Goal: Information Seeking & Learning: Learn about a topic

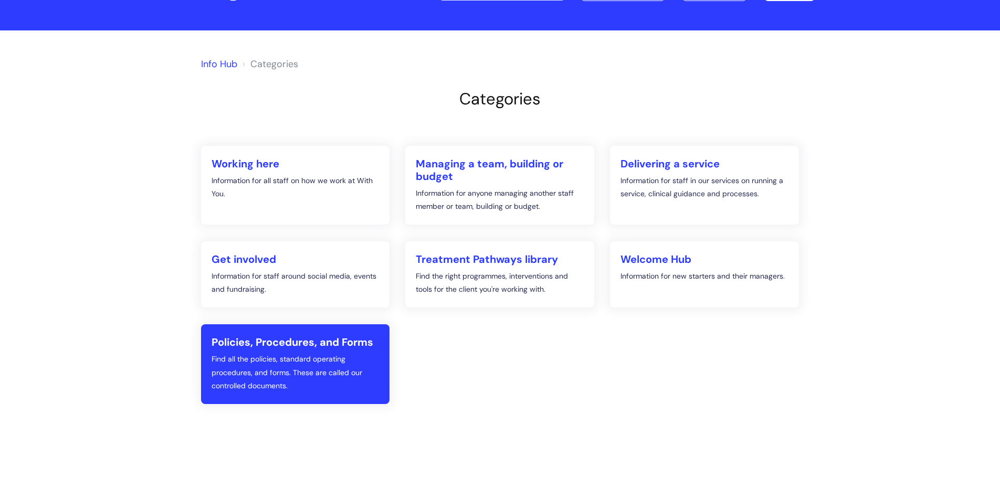
scroll to position [53, 0]
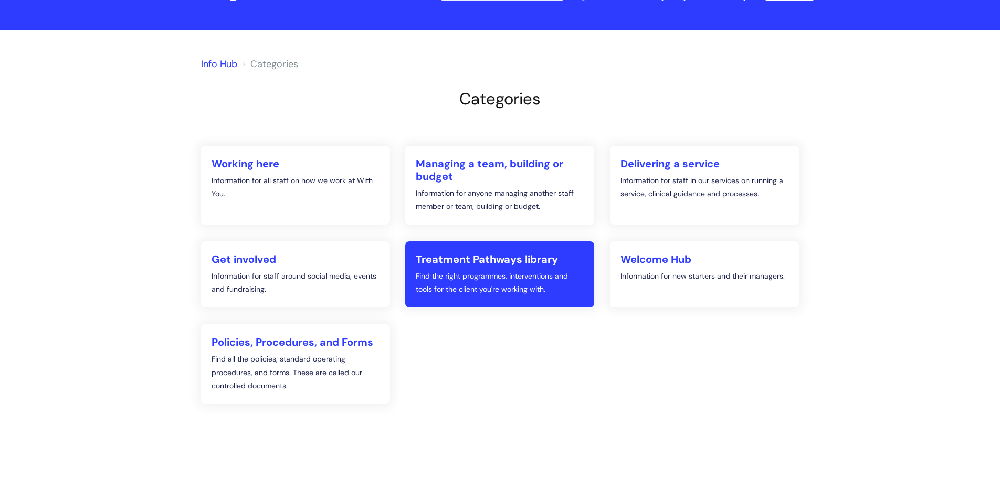
click at [485, 270] on p "Find the right programmes, interventions and tools for the client you're workin…" at bounding box center [500, 283] width 168 height 26
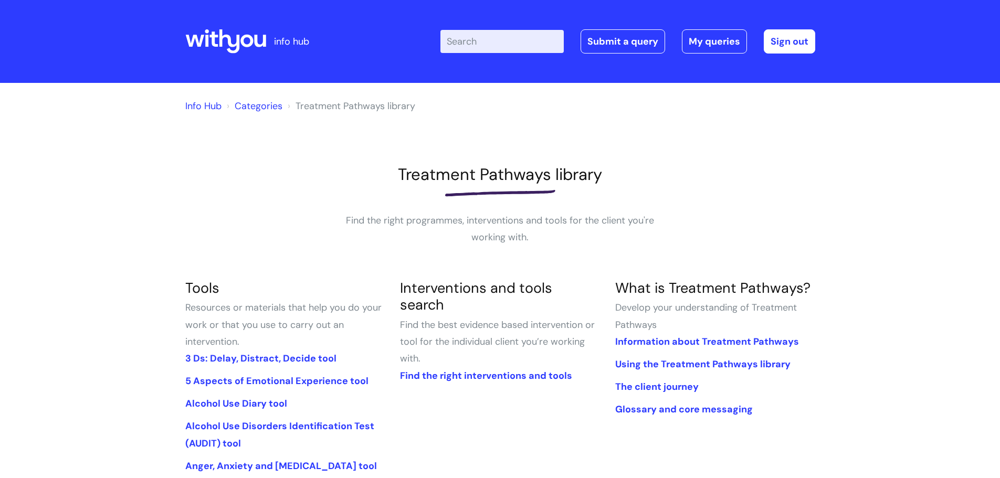
click at [505, 51] on input "Enter your search term here..." at bounding box center [502, 41] width 123 height 23
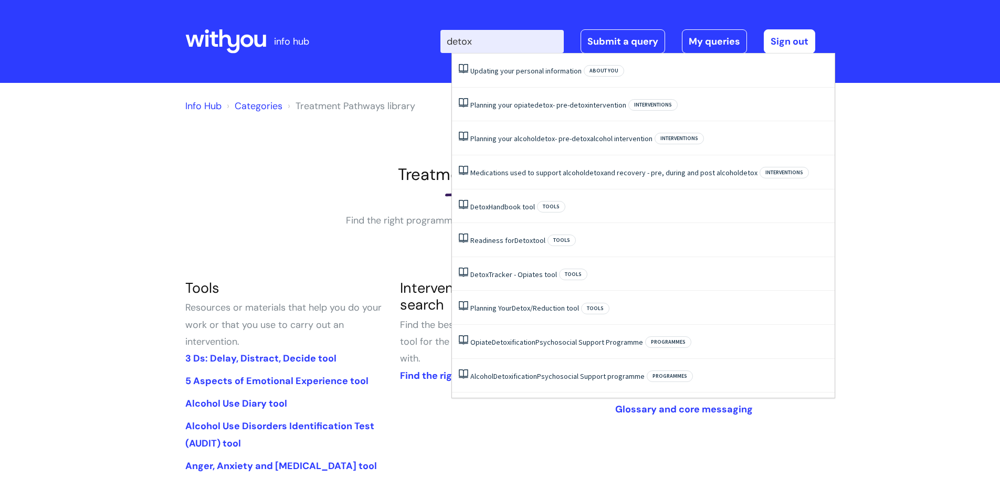
type input "detox"
click button "Search" at bounding box center [0, 0] width 0 height 0
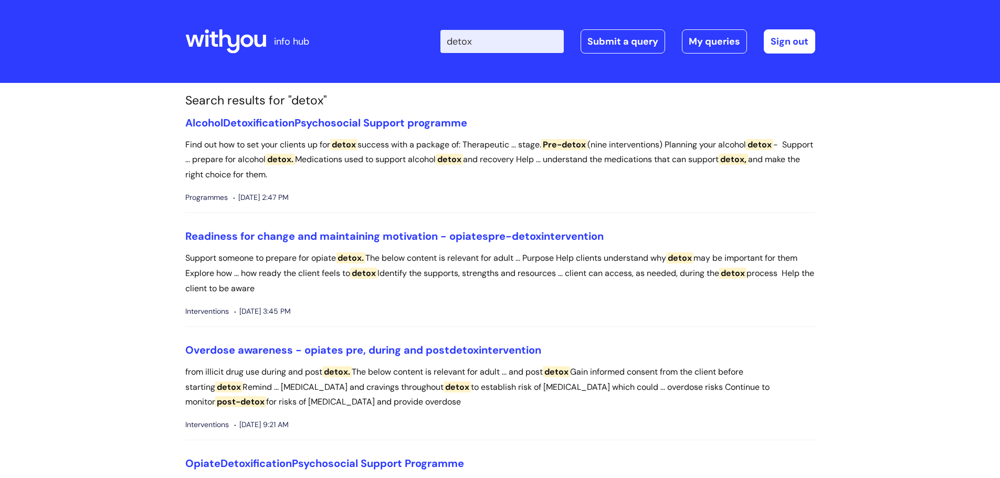
click at [458, 45] on input "detox" at bounding box center [502, 41] width 123 height 23
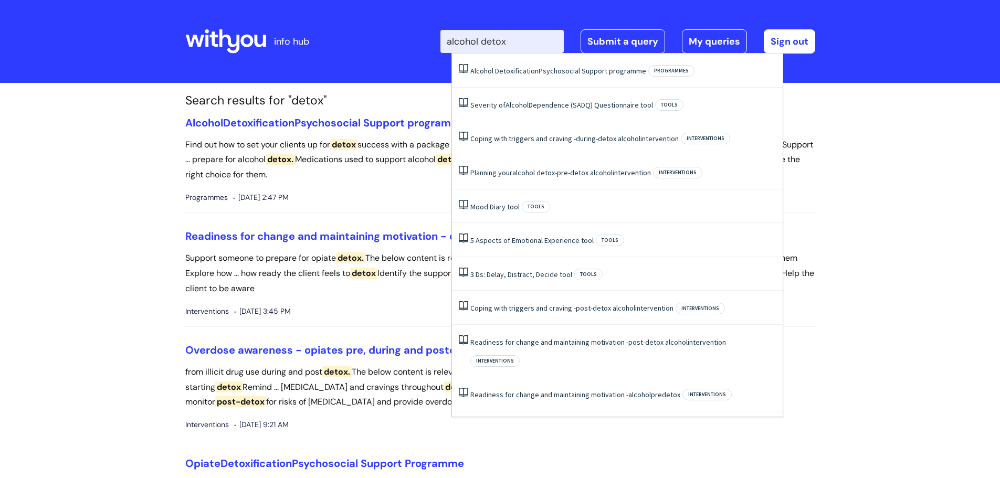
type input "alcohol detox"
click button "Search" at bounding box center [0, 0] width 0 height 0
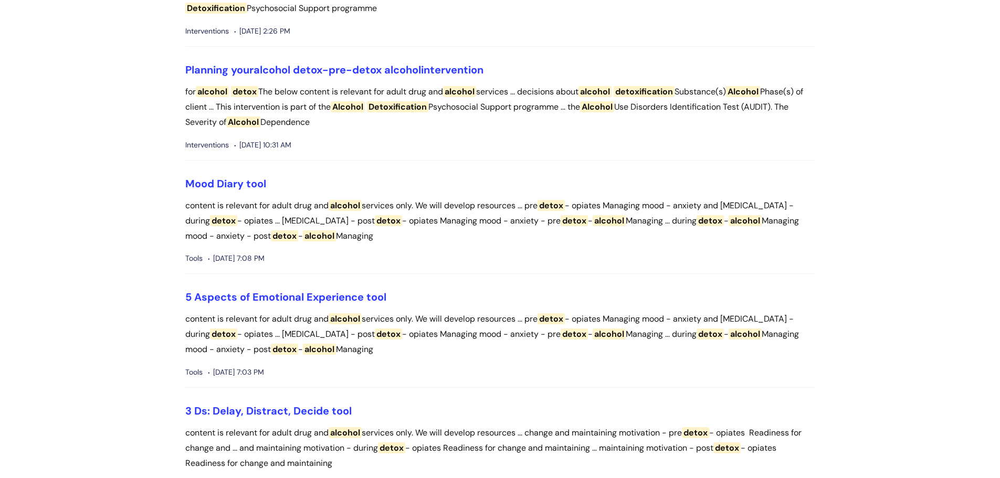
scroll to position [368, 0]
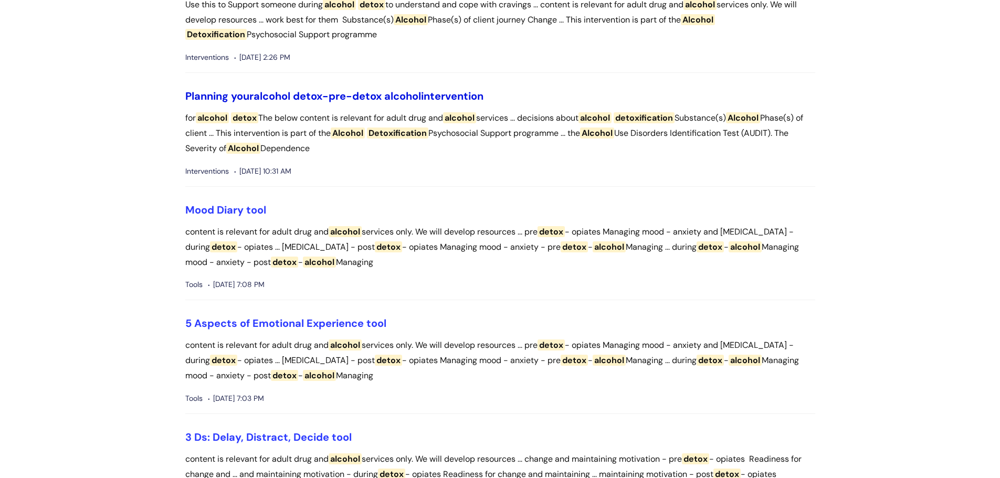
click at [435, 97] on link "Planning your alcohol detox - pre-detox alcohol intervention" at bounding box center [334, 96] width 298 height 14
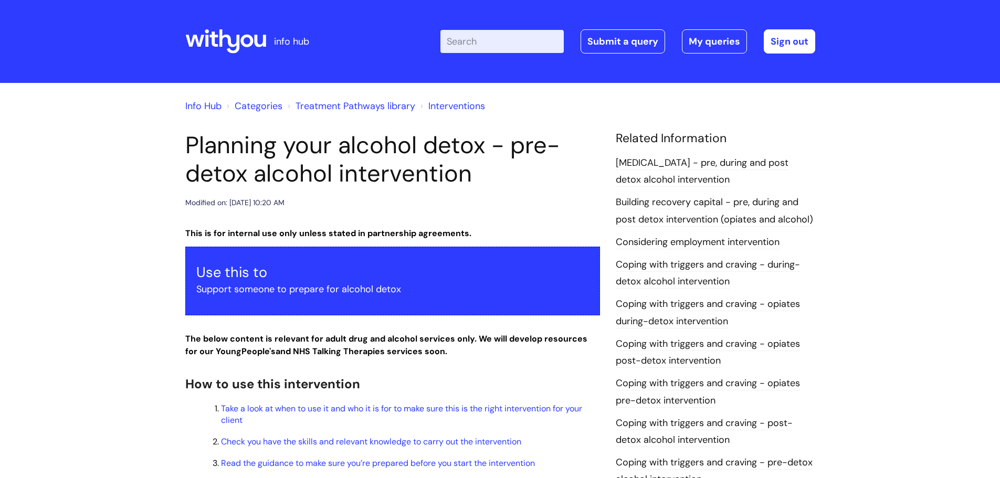
click at [198, 101] on link "Info Hub" at bounding box center [203, 106] width 36 height 13
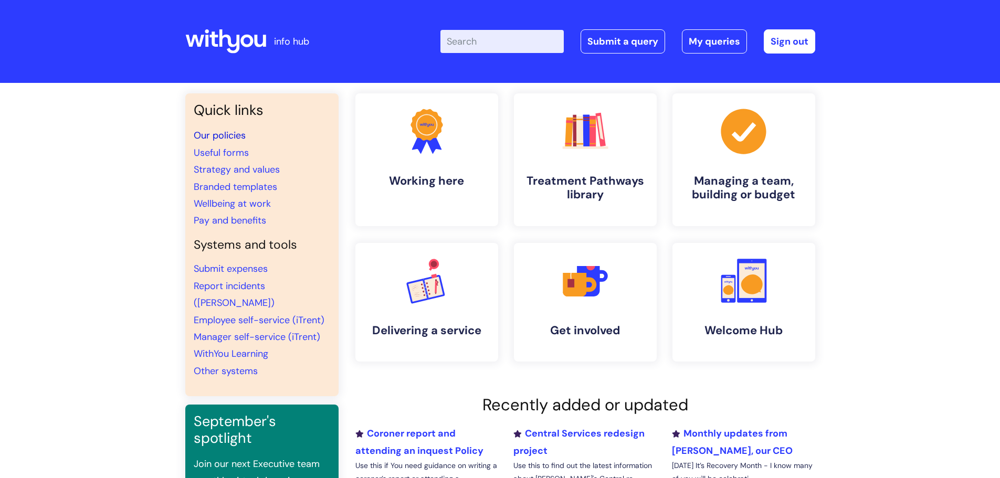
click at [208, 134] on link "Our policies" at bounding box center [220, 135] width 52 height 13
click at [487, 40] on input "Enter your search term here..." at bounding box center [502, 41] width 123 height 23
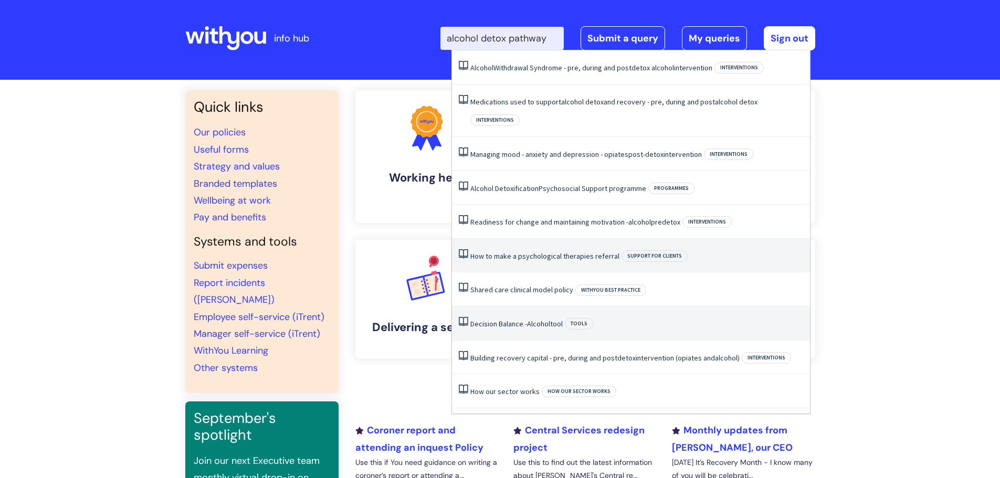
scroll to position [53, 0]
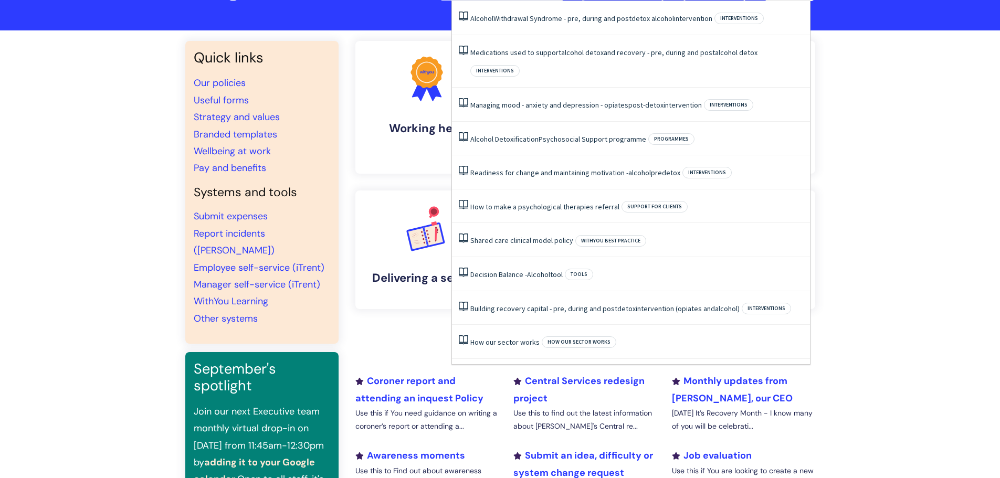
type input "alcohol detox pathway"
